Goal: Task Accomplishment & Management: Manage account settings

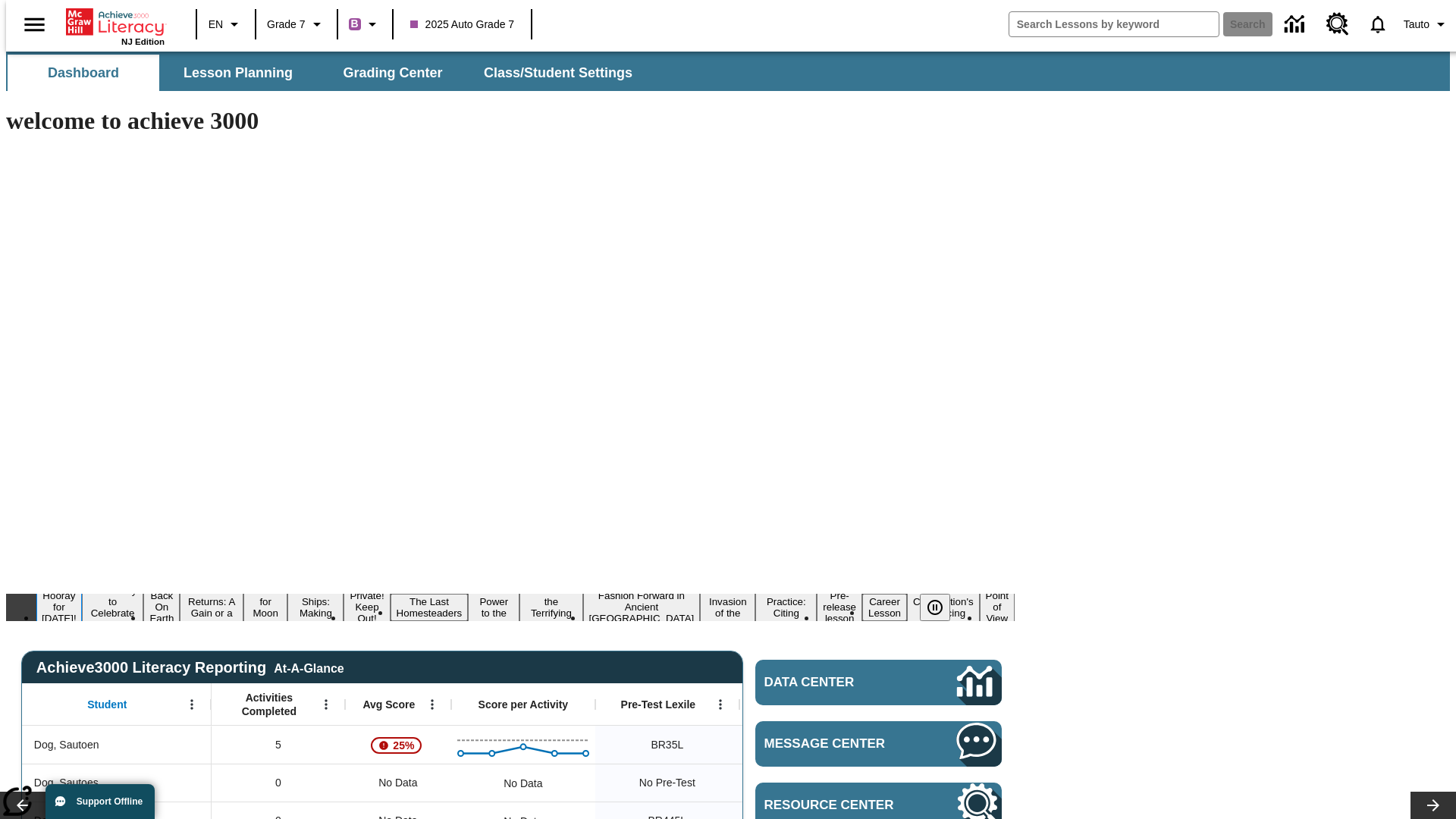
click at [82, 588] on button "Hooray for [DATE]!" at bounding box center [59, 606] width 45 height 37
click at [941, 598] on icon "Pause" at bounding box center [935, 607] width 18 height 18
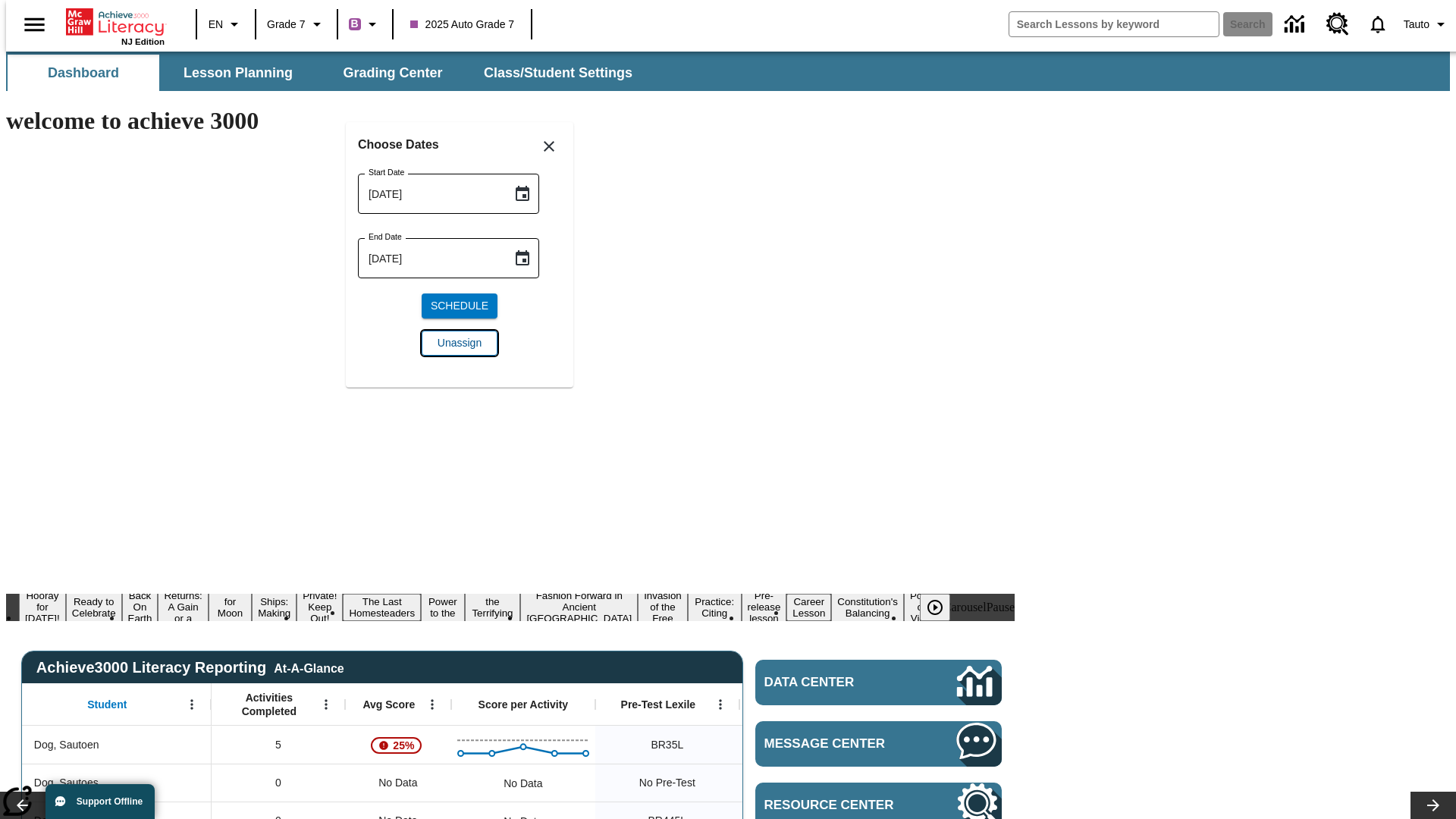
click at [460, 343] on span "Unassign" at bounding box center [459, 344] width 44 height 16
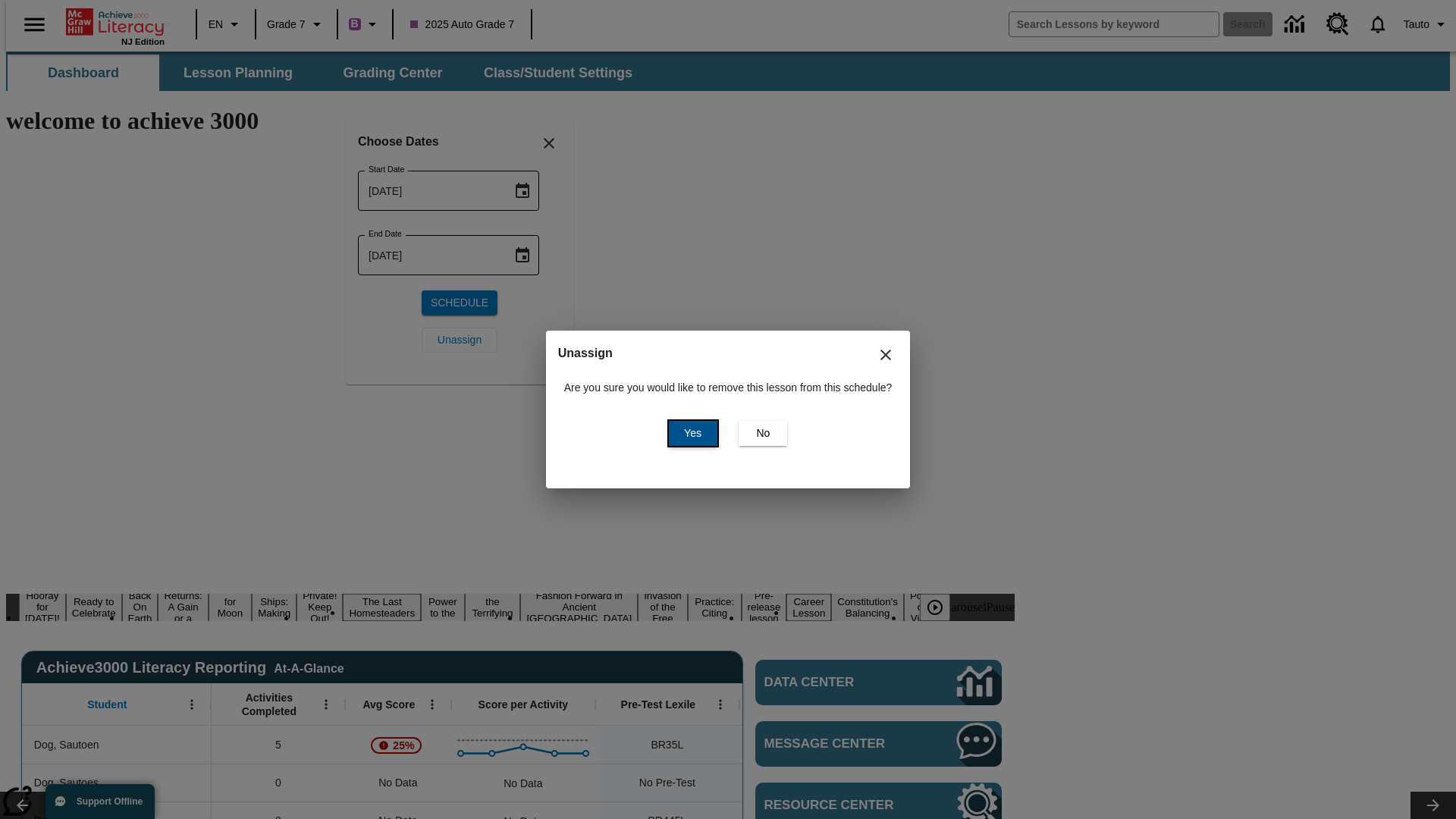
click at [690, 433] on span "Yes" at bounding box center [692, 434] width 17 height 16
